Goal: Information Seeking & Learning: Learn about a topic

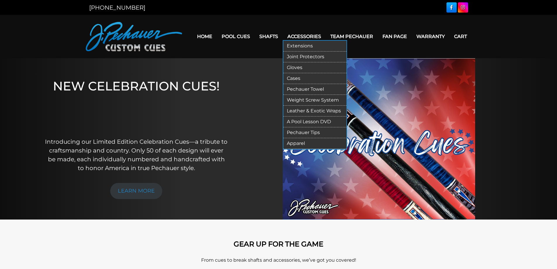
click at [304, 140] on link "Apparel" at bounding box center [314, 143] width 63 height 11
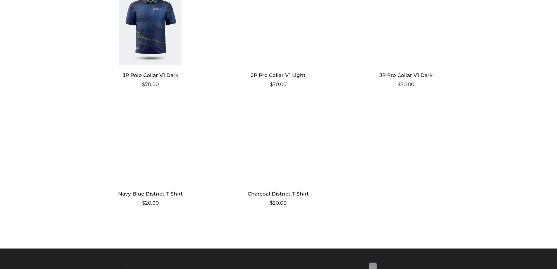
scroll to position [538, 0]
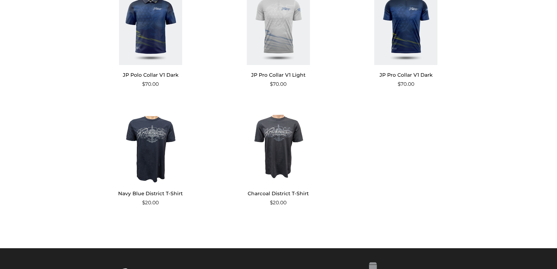
click at [279, 129] on img at bounding box center [278, 143] width 114 height 79
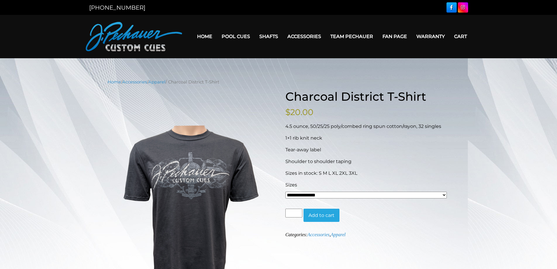
click at [442, 196] on select "**********" at bounding box center [365, 194] width 161 height 7
select select "*****"
click at [285, 191] on select "**********" at bounding box center [365, 194] width 161 height 7
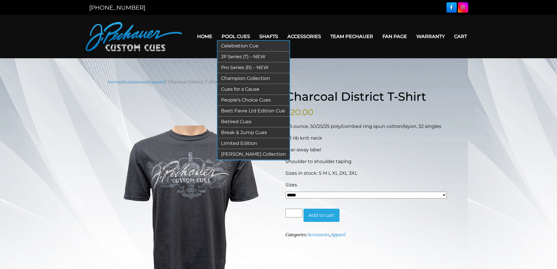
click at [240, 122] on link "Retired Cues" at bounding box center [253, 121] width 72 height 11
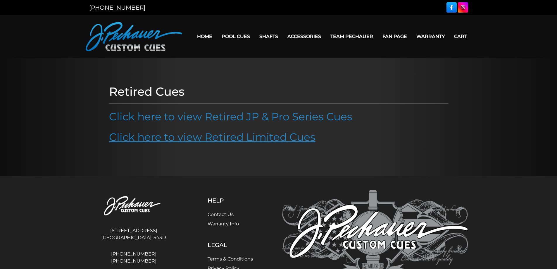
click at [228, 131] on link "Click here to view Retired Limited Cues" at bounding box center [212, 136] width 206 height 13
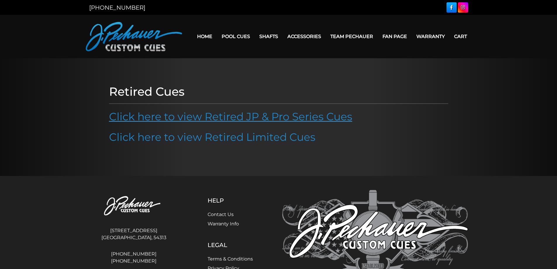
click at [259, 117] on link "Click here to view Retired JP & Pro Series Cues" at bounding box center [230, 116] width 243 height 13
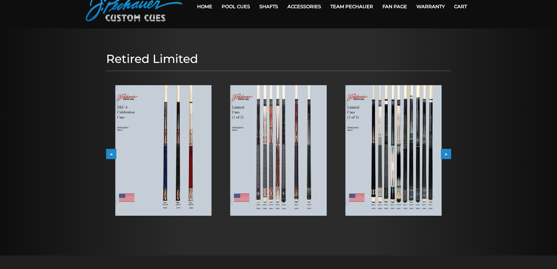
scroll to position [32, 0]
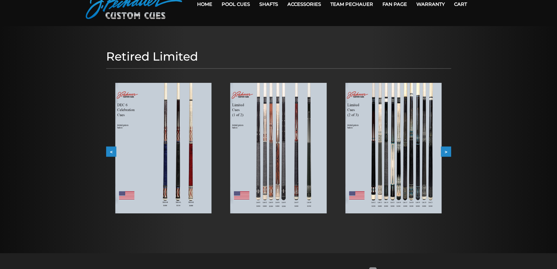
click at [206, 126] on img at bounding box center [163, 148] width 96 height 130
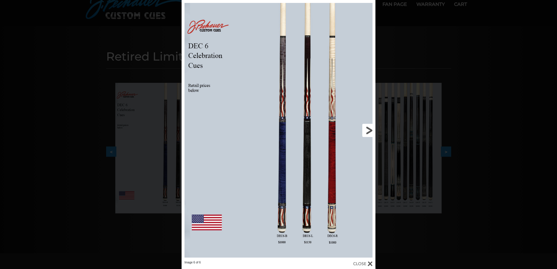
click at [367, 129] on link at bounding box center [331, 130] width 87 height 260
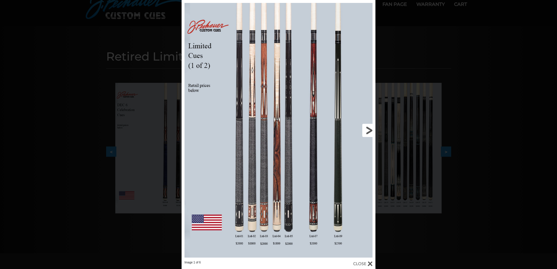
click at [366, 129] on link at bounding box center [331, 130] width 87 height 260
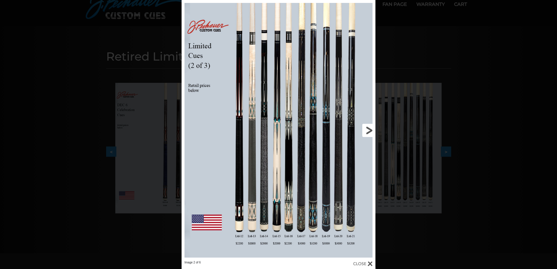
click at [366, 129] on link at bounding box center [331, 130] width 87 height 260
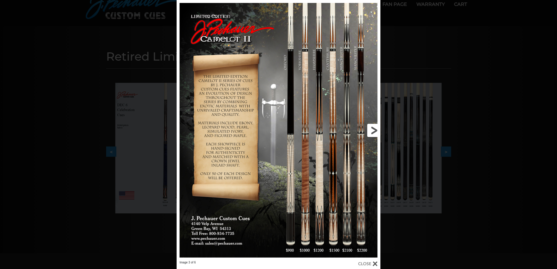
click at [375, 133] on link at bounding box center [334, 130] width 92 height 260
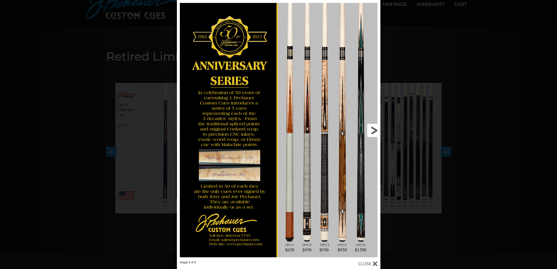
click at [375, 133] on link at bounding box center [333, 130] width 91 height 260
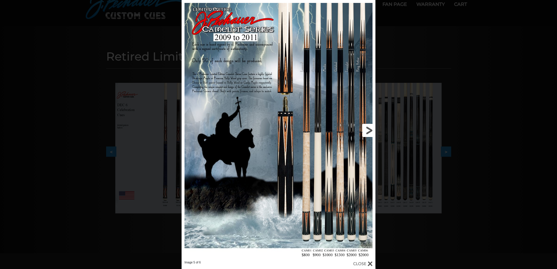
click at [375, 133] on link at bounding box center [331, 130] width 87 height 260
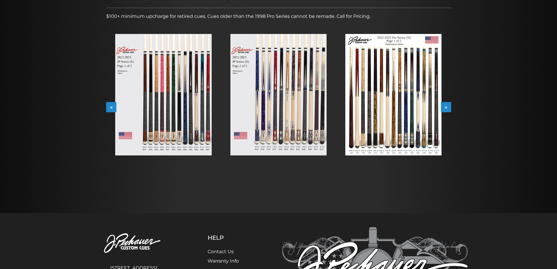
scroll to position [94, 0]
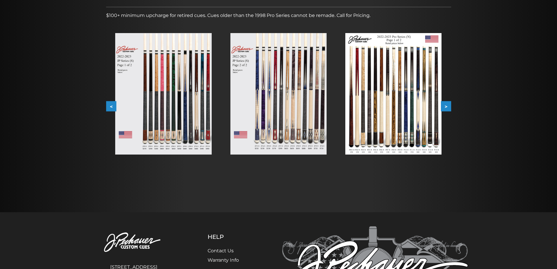
click at [211, 112] on img at bounding box center [163, 93] width 96 height 121
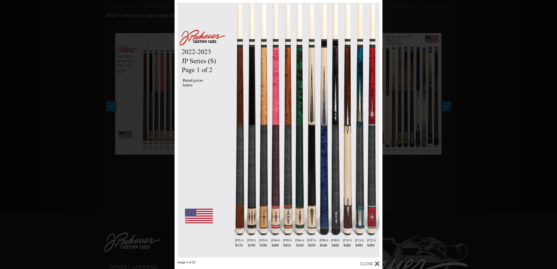
click at [375, 132] on link at bounding box center [336, 130] width 94 height 260
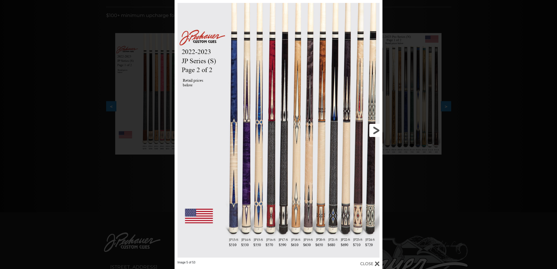
click at [375, 132] on link at bounding box center [336, 130] width 94 height 260
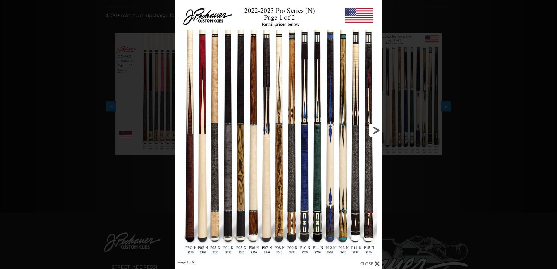
click at [376, 141] on link at bounding box center [336, 130] width 94 height 260
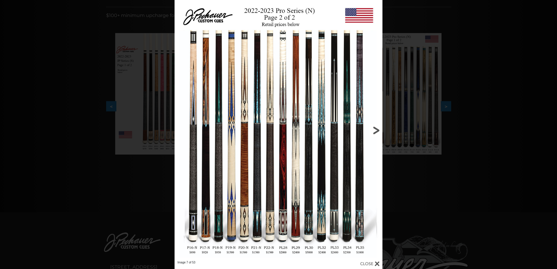
click at [376, 141] on link at bounding box center [336, 130] width 94 height 260
